Goal: Find specific page/section: Locate a particular part of the current website

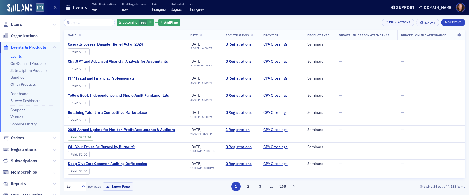
click at [80, 23] on input "search" at bounding box center [89, 23] width 51 height 8
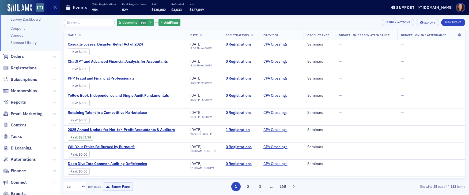
scroll to position [120, 0]
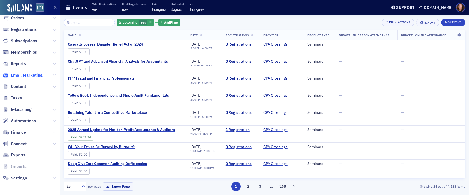
click at [33, 74] on span "Email Marketing" at bounding box center [27, 75] width 32 height 6
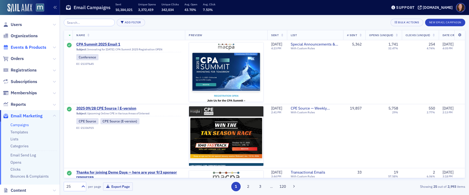
click at [29, 48] on span "Events & Products" at bounding box center [29, 47] width 36 height 6
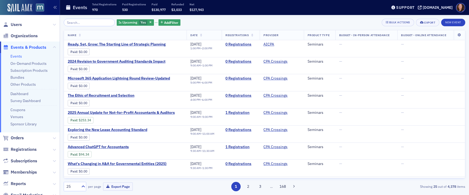
click at [86, 23] on input "search" at bounding box center [89, 23] width 51 height 8
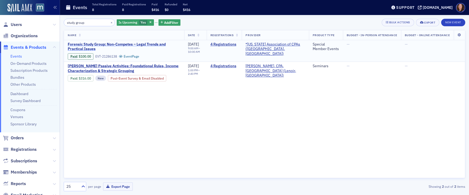
type input "study group"
click at [95, 43] on span "Forensic Study Group: Non-Competes – Legal Trends and Practical Issues" at bounding box center [124, 46] width 113 height 9
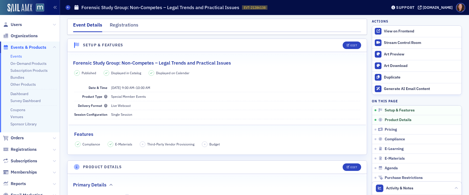
scroll to position [0, 0]
click at [403, 33] on div "View on Frontend" at bounding box center [421, 31] width 75 height 5
